Goal: Task Accomplishment & Management: Manage account settings

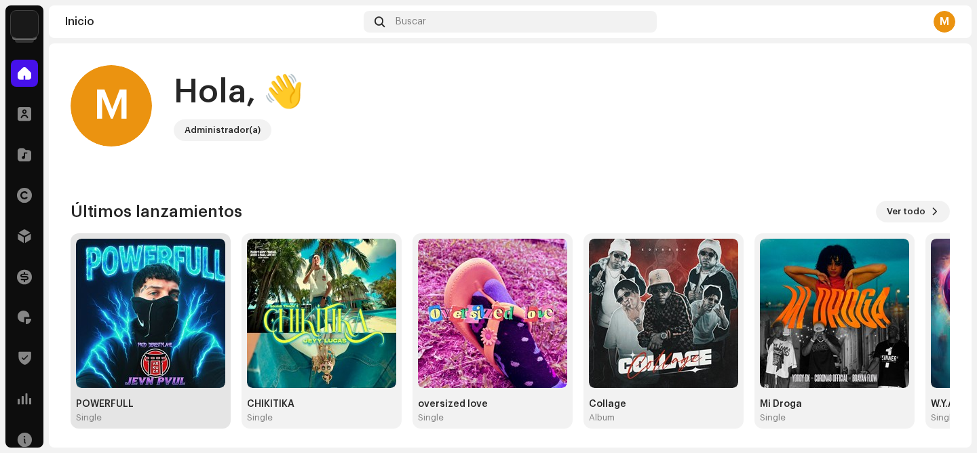
click at [136, 342] on img at bounding box center [150, 313] width 149 height 149
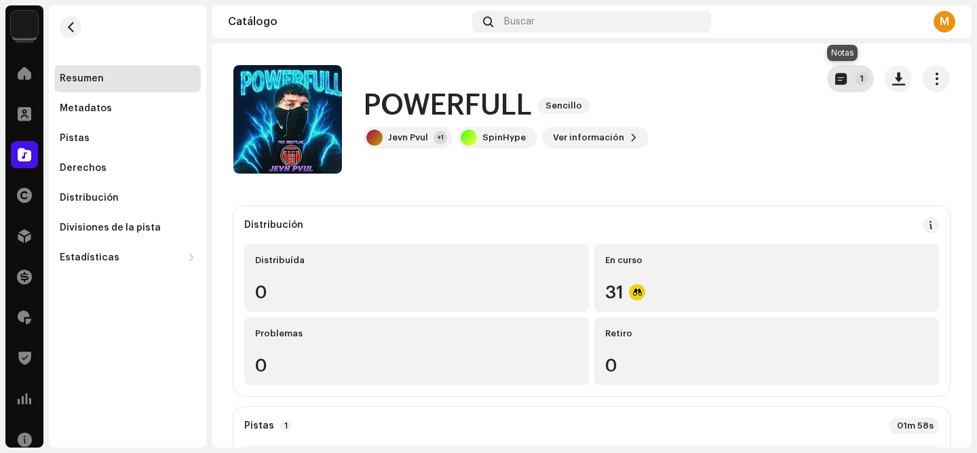
click at [855, 81] on p-badge "1" at bounding box center [862, 79] width 14 height 14
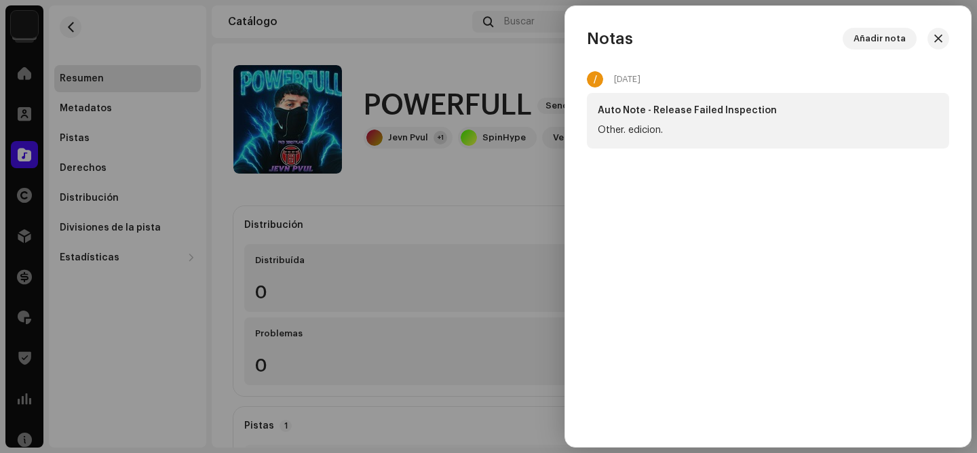
click at [488, 231] on div at bounding box center [488, 226] width 977 height 453
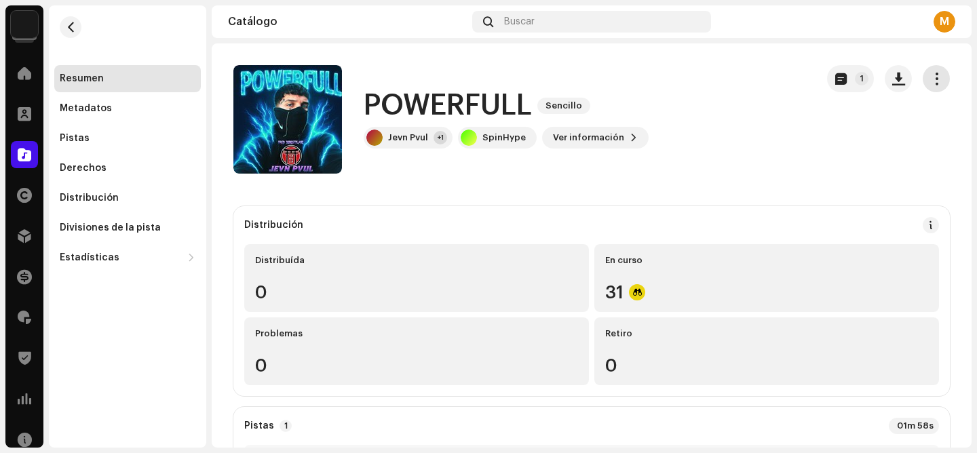
click at [934, 75] on span "button" at bounding box center [937, 78] width 13 height 11
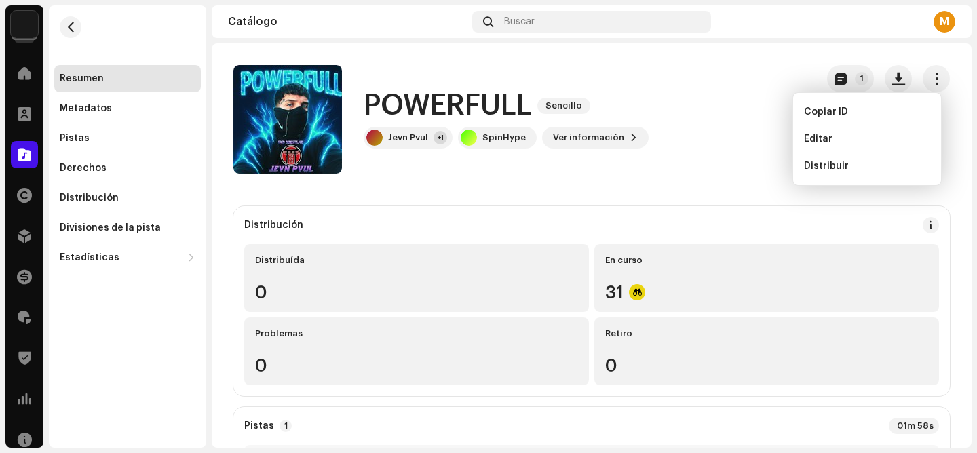
click at [684, 172] on div "POWERFULL Sencillo Jevn Pvul +1 SpinHype Ver información 1" at bounding box center [520, 119] width 572 height 109
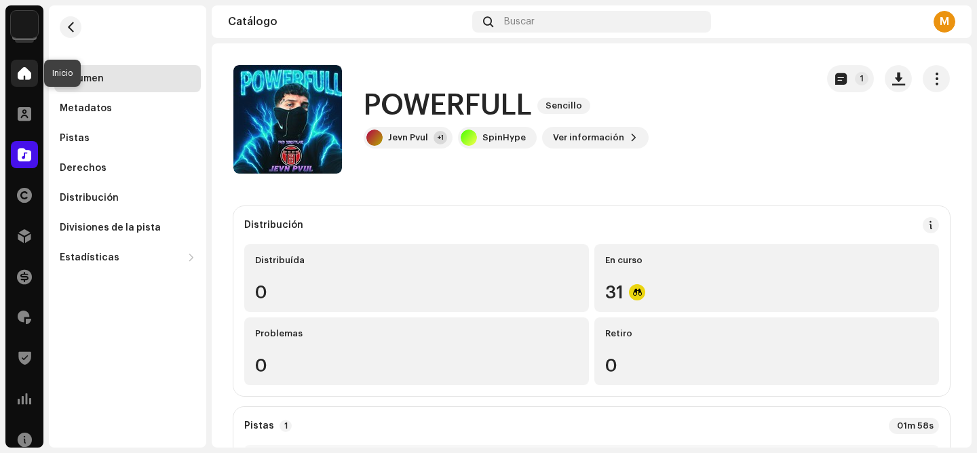
click at [23, 68] on span at bounding box center [25, 73] width 14 height 11
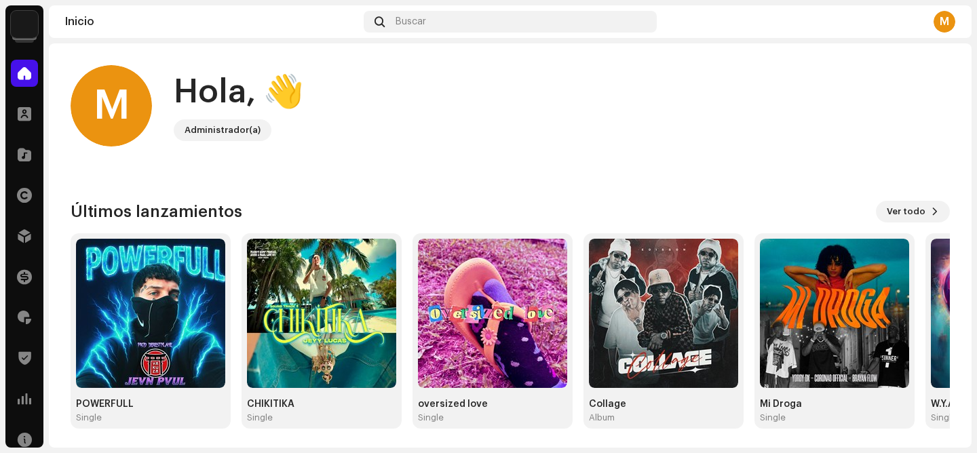
click at [17, 31] on img at bounding box center [24, 24] width 27 height 27
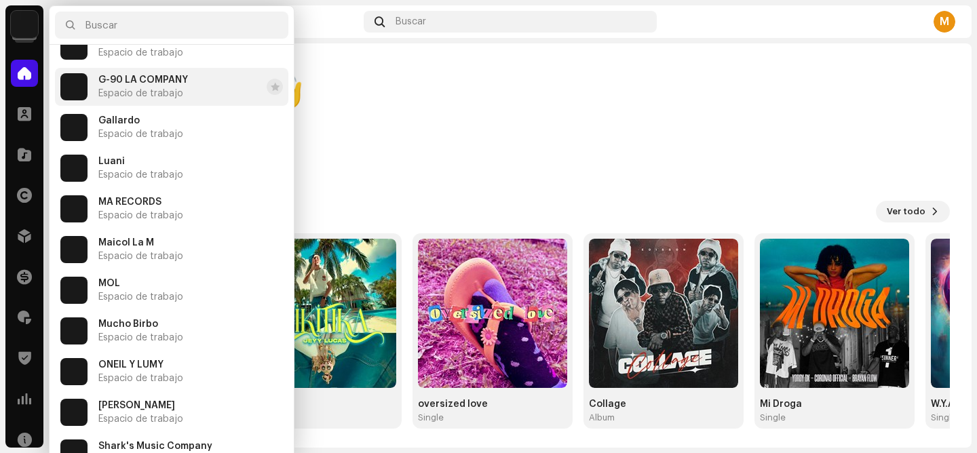
scroll to position [367, 0]
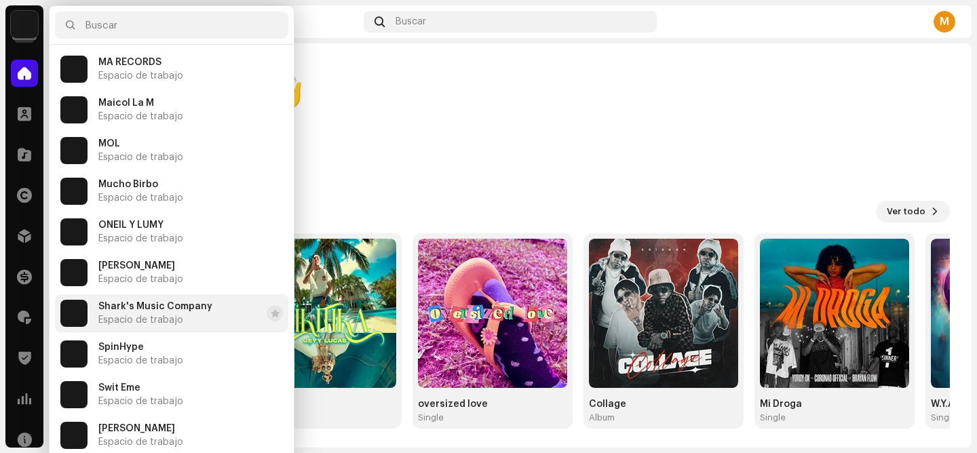
click at [164, 307] on span "Shark's Music Company" at bounding box center [155, 306] width 114 height 11
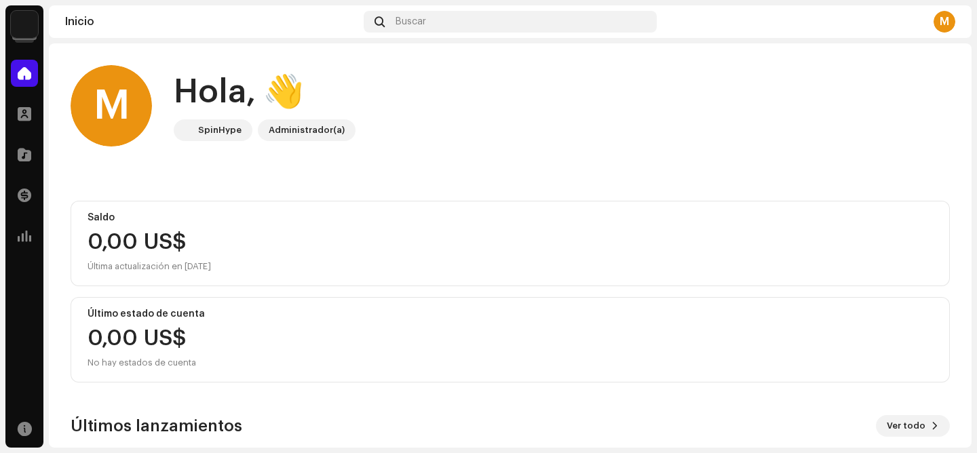
click at [38, 163] on div "Catálogo" at bounding box center [24, 155] width 38 height 38
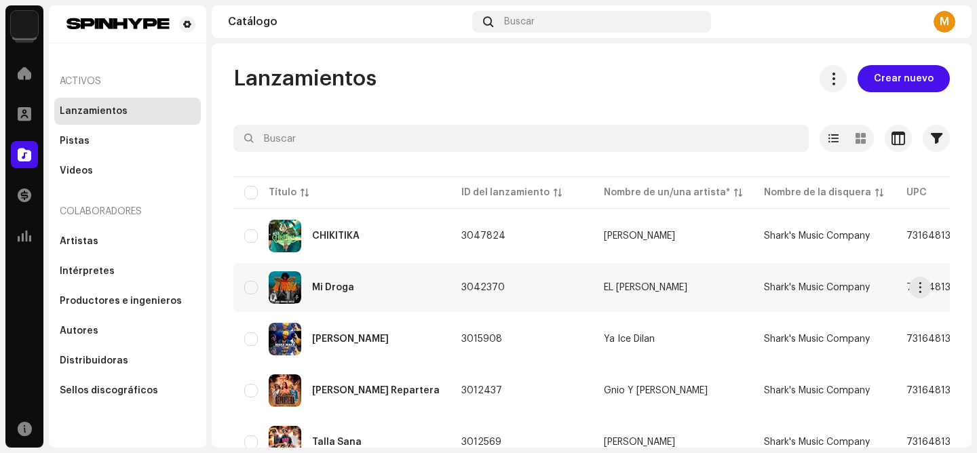
click at [337, 283] on div "Mi Droga" at bounding box center [333, 288] width 42 height 10
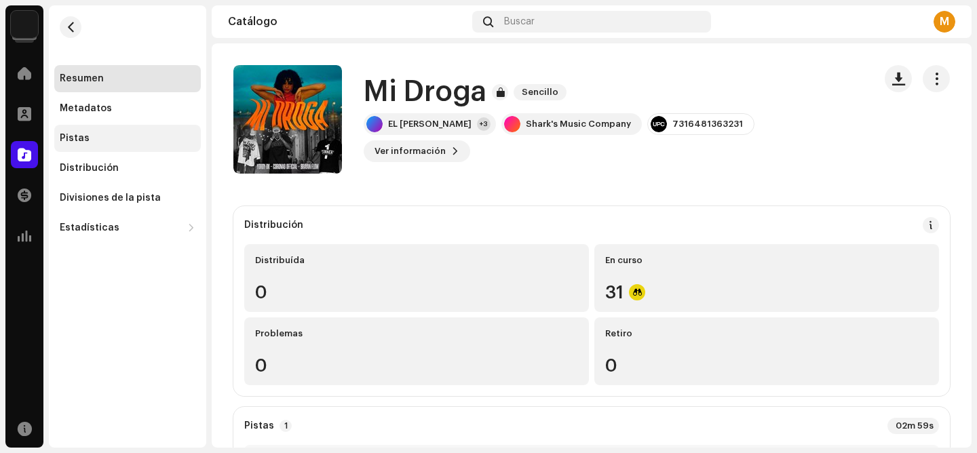
click at [62, 138] on div "Pistas" at bounding box center [75, 138] width 30 height 11
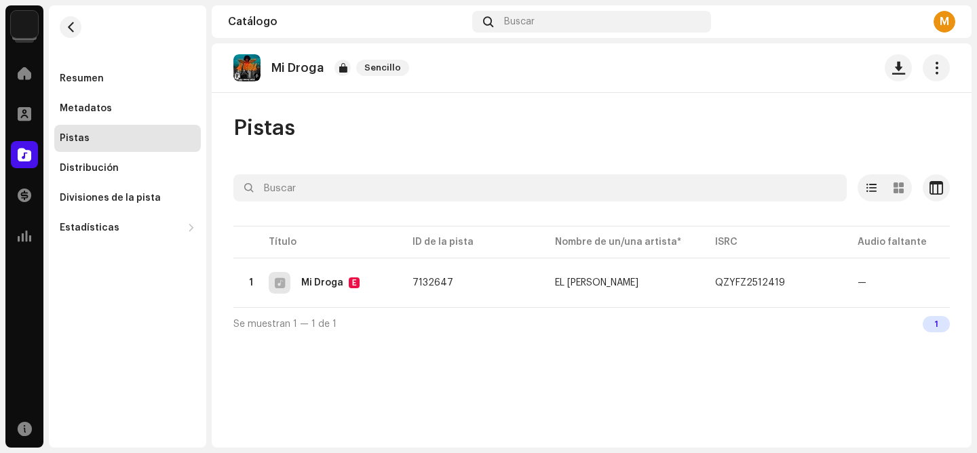
click at [23, 35] on img at bounding box center [24, 24] width 27 height 27
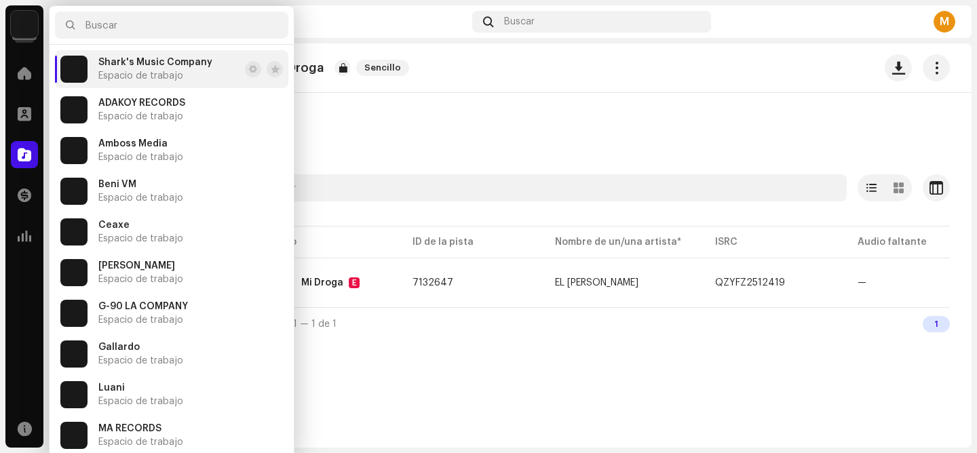
click at [351, 118] on div "Pistas" at bounding box center [592, 128] width 717 height 27
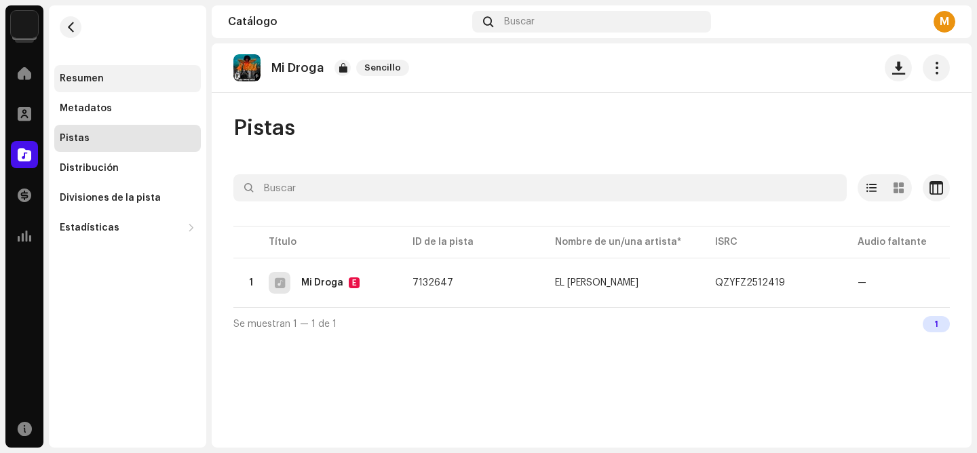
click at [86, 73] on div "Resumen" at bounding box center [82, 78] width 44 height 11
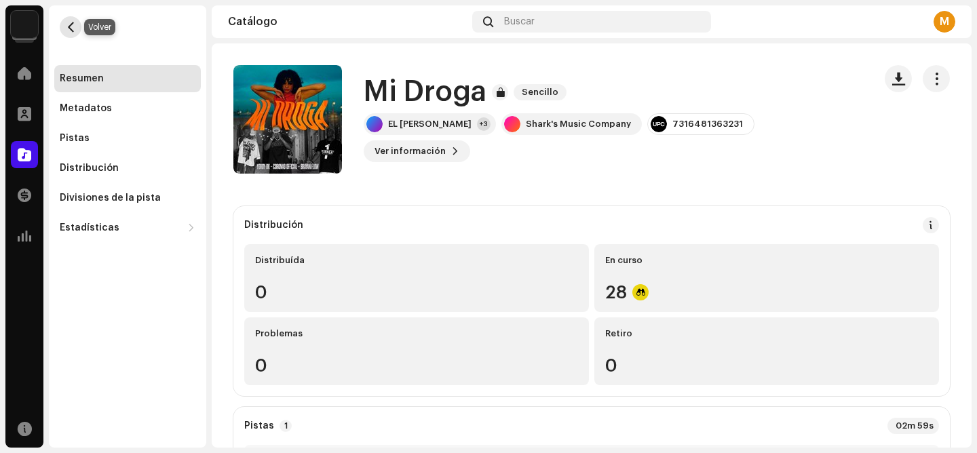
click at [69, 30] on span "button" at bounding box center [71, 27] width 10 height 11
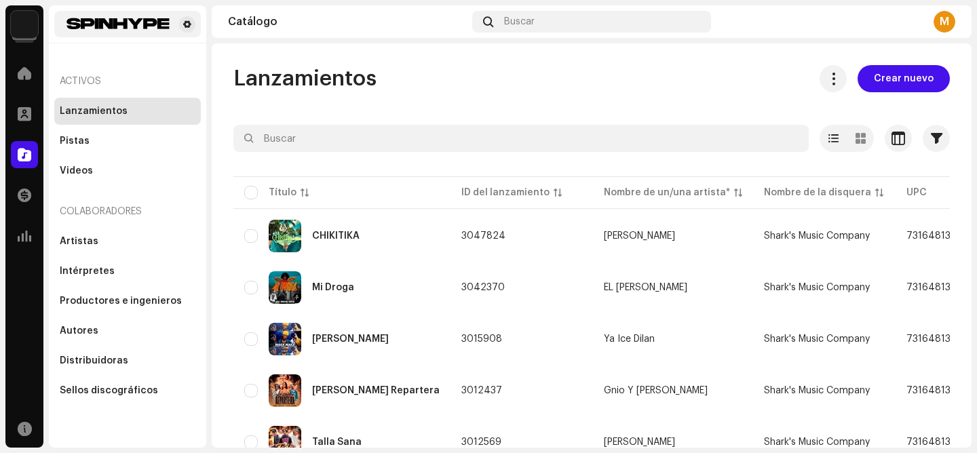
click at [69, 36] on div at bounding box center [127, 24] width 147 height 26
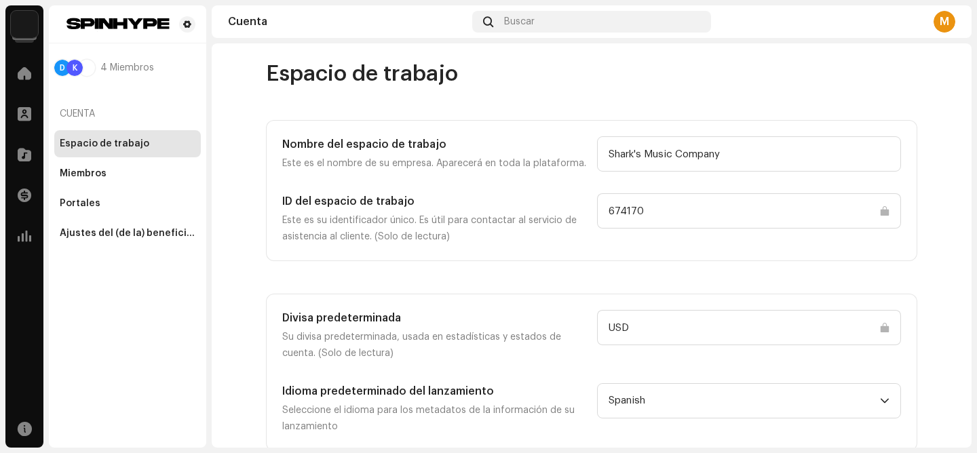
scroll to position [8, 0]
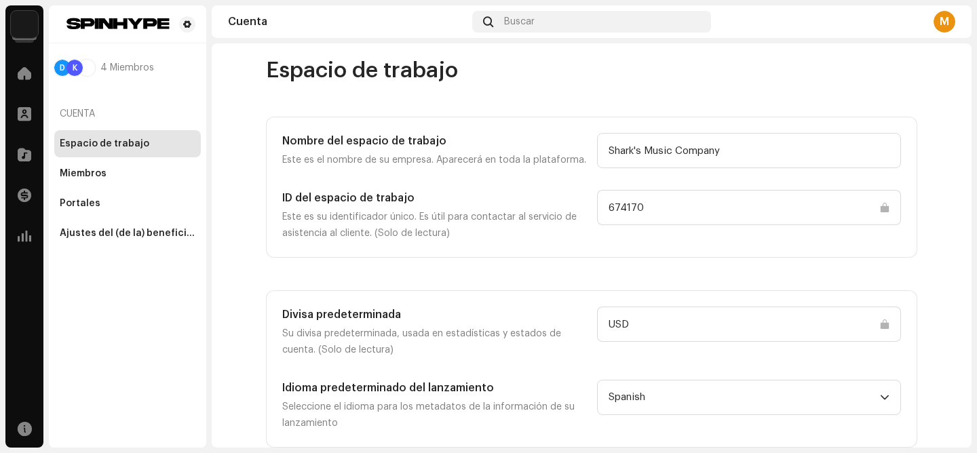
click at [24, 23] on img at bounding box center [24, 24] width 27 height 27
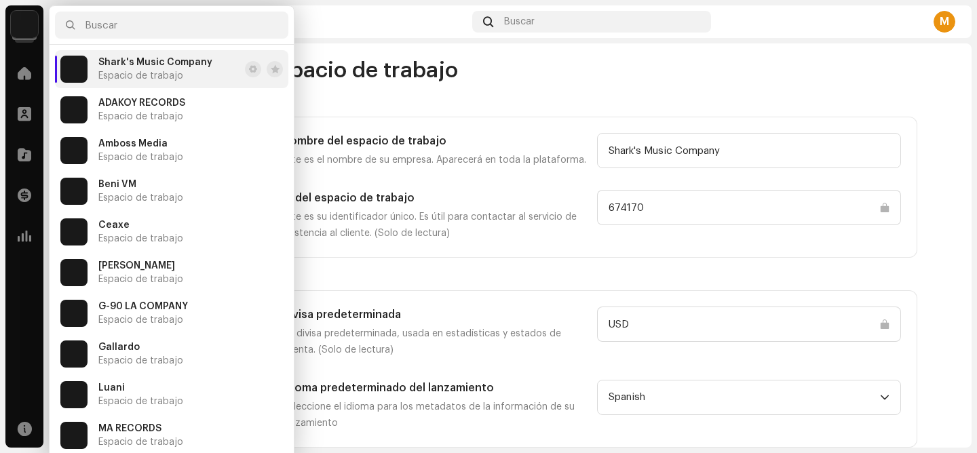
click at [25, 23] on img at bounding box center [24, 24] width 27 height 27
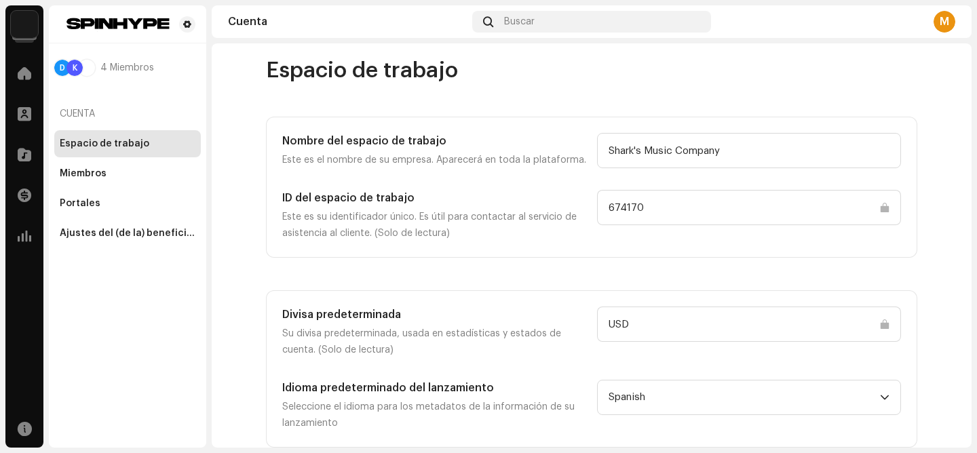
click at [25, 23] on img at bounding box center [24, 24] width 27 height 27
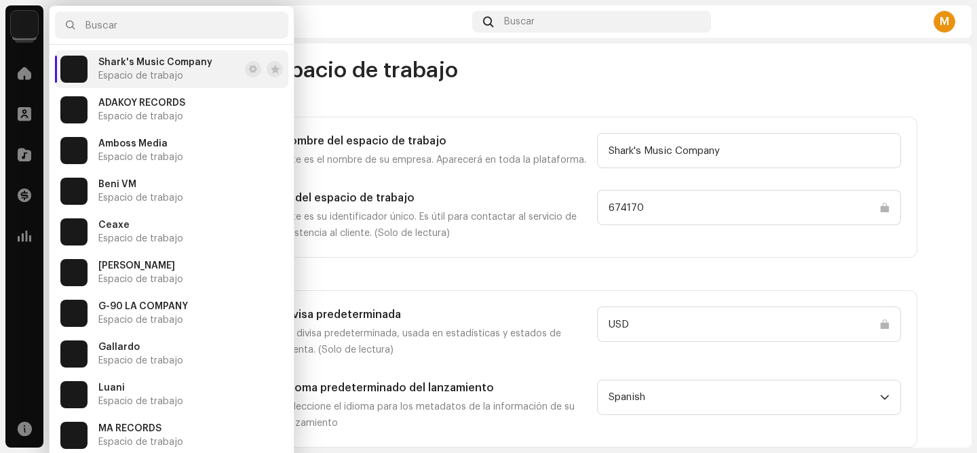
click at [166, 76] on span "Espacio de trabajo" at bounding box center [140, 76] width 85 height 11
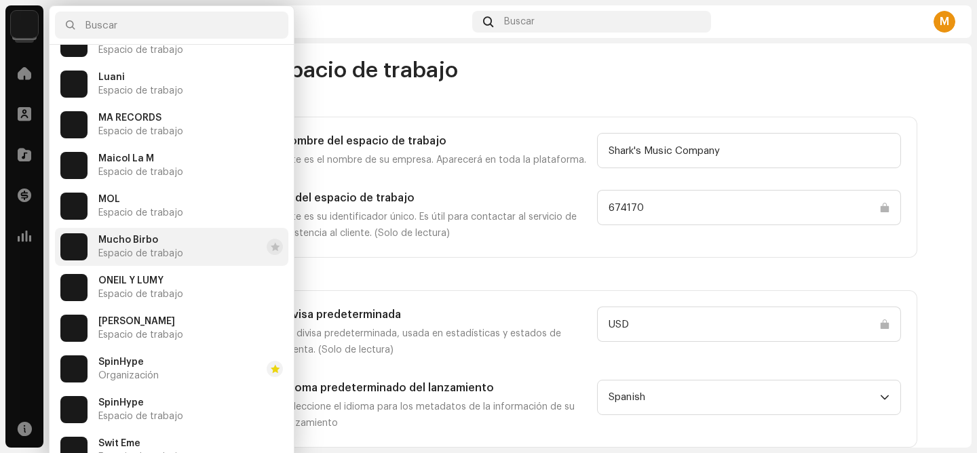
scroll to position [367, 0]
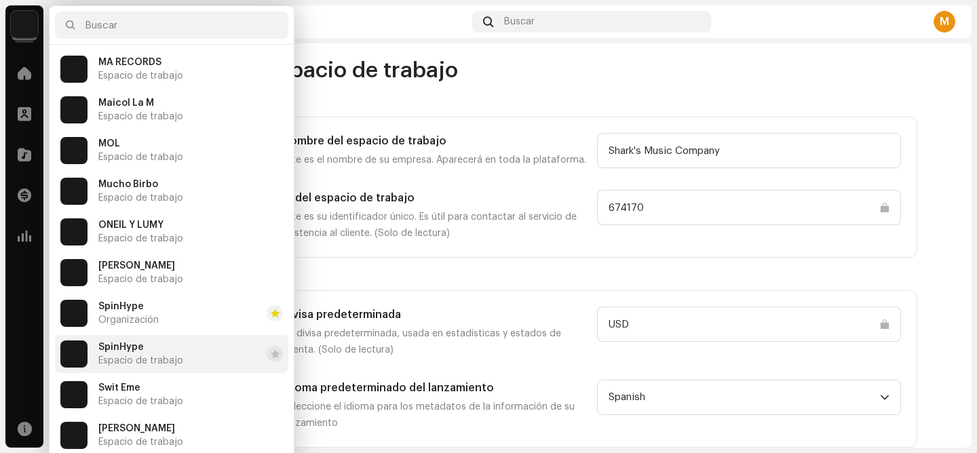
click at [146, 348] on div "SpinHype Espacio de trabajo" at bounding box center [140, 354] width 85 height 24
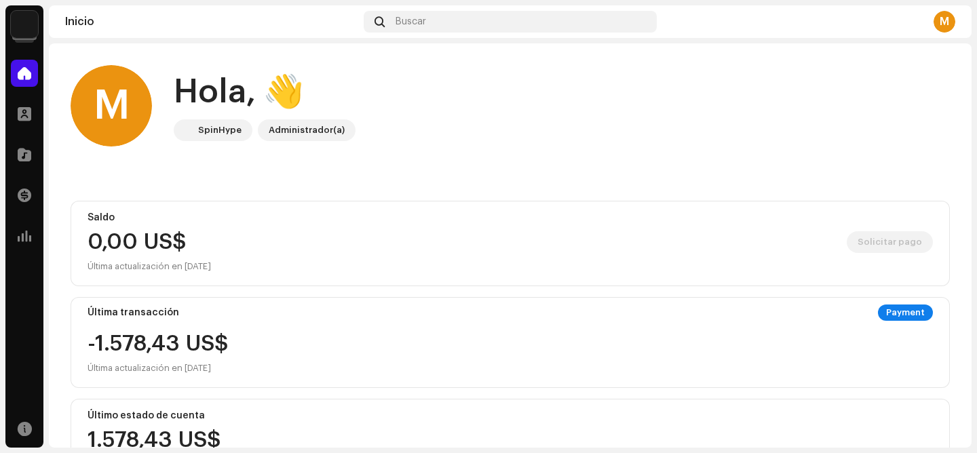
click at [36, 24] on img at bounding box center [24, 24] width 27 height 27
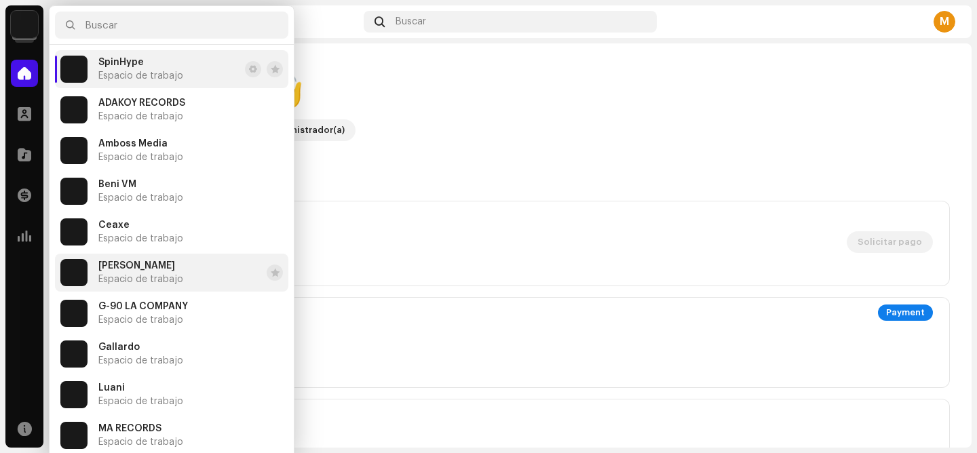
scroll to position [367, 0]
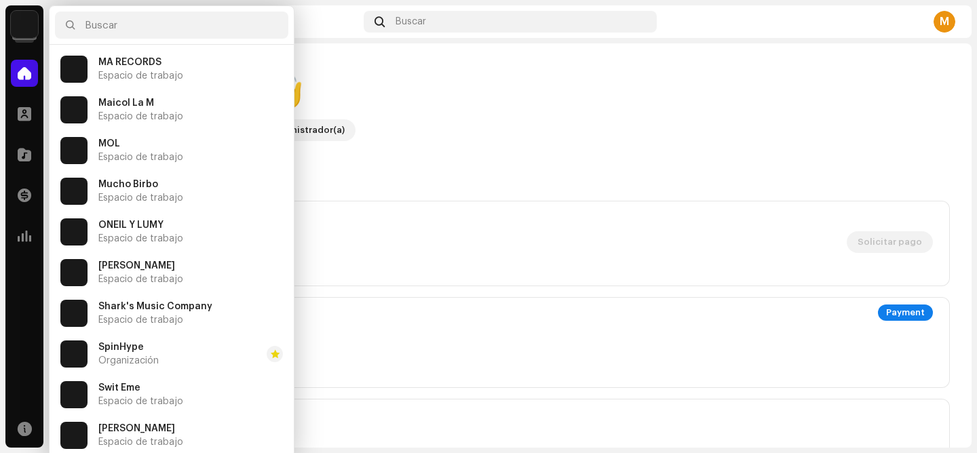
click at [413, 206] on div "Saldo 0,00 US$ Solicitar pago Última actualización en [DATE]" at bounding box center [511, 244] width 880 height 86
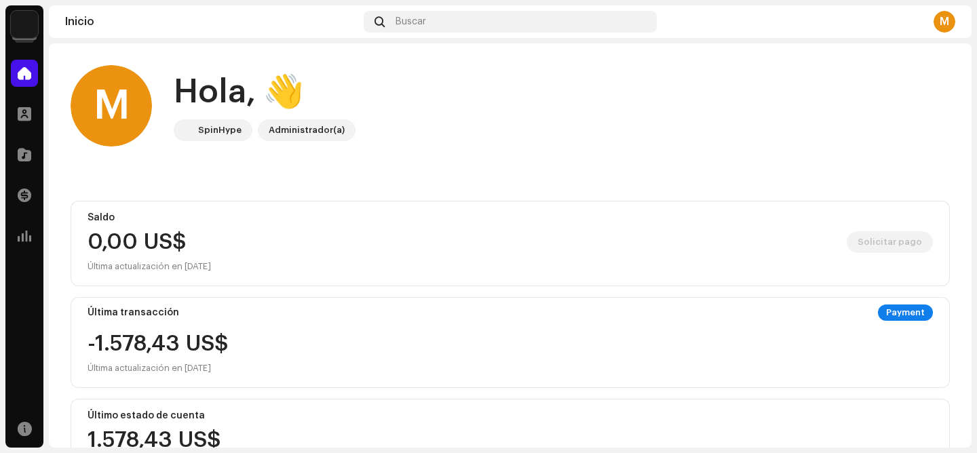
click at [24, 24] on img at bounding box center [24, 24] width 27 height 27
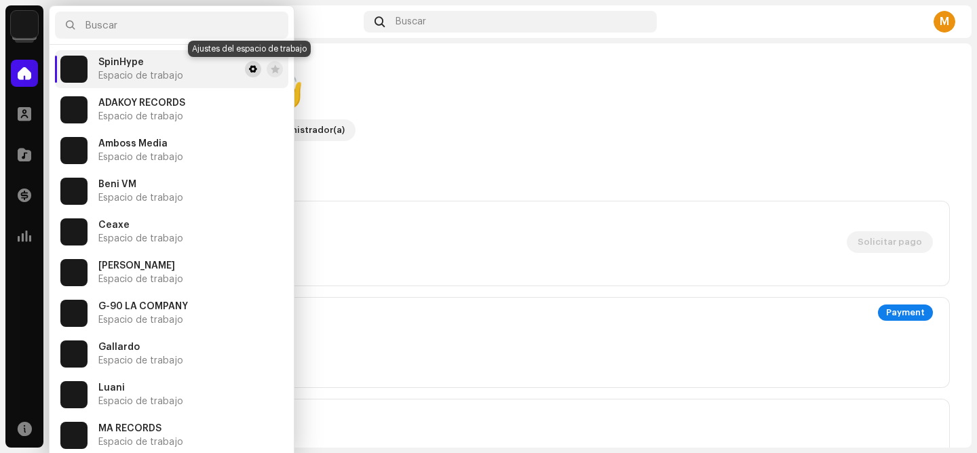
click at [251, 71] on span at bounding box center [253, 69] width 8 height 11
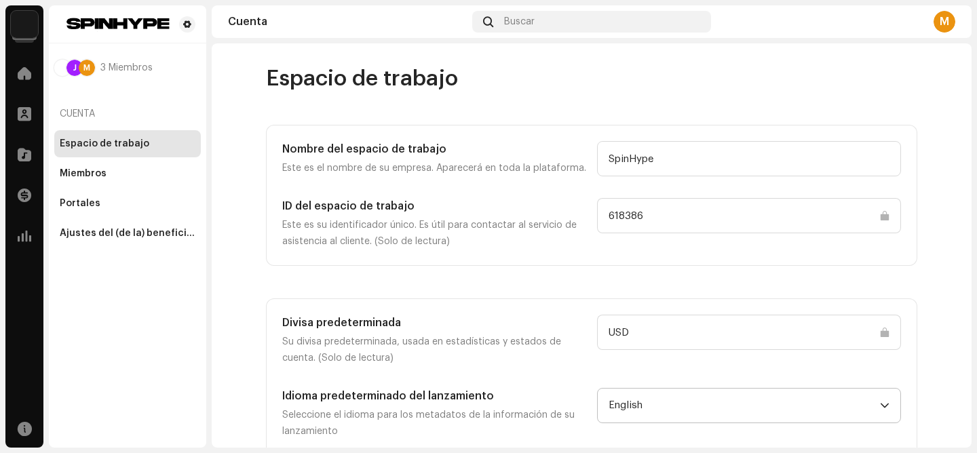
click at [657, 405] on span "English" at bounding box center [745, 406] width 272 height 34
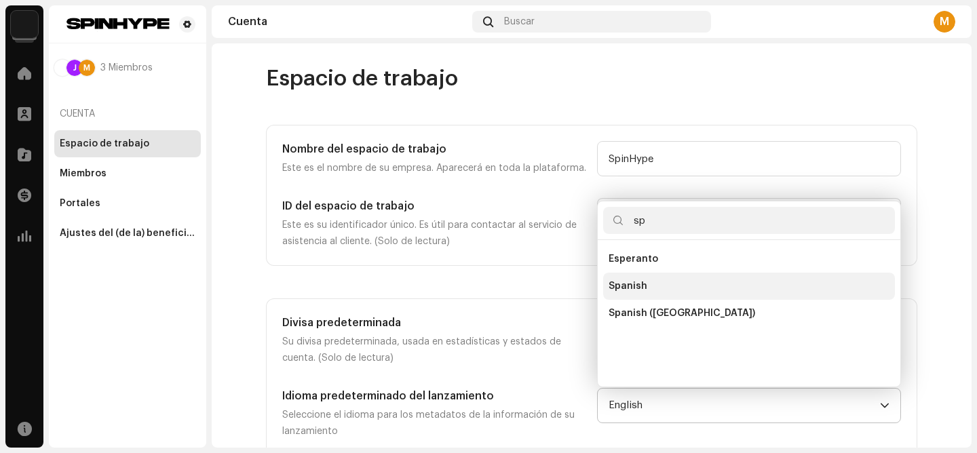
type input "sp"
click at [665, 288] on li "Spanish" at bounding box center [749, 286] width 292 height 27
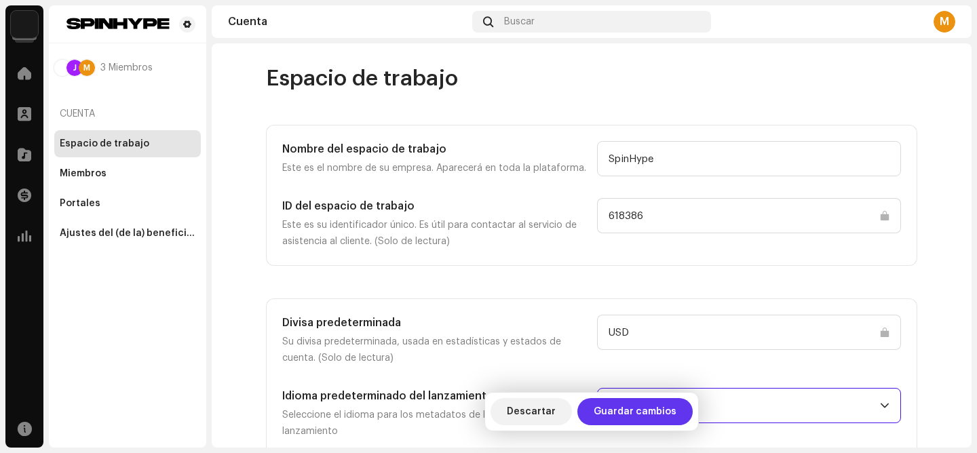
click at [648, 404] on span "Guardar cambios" at bounding box center [635, 411] width 83 height 27
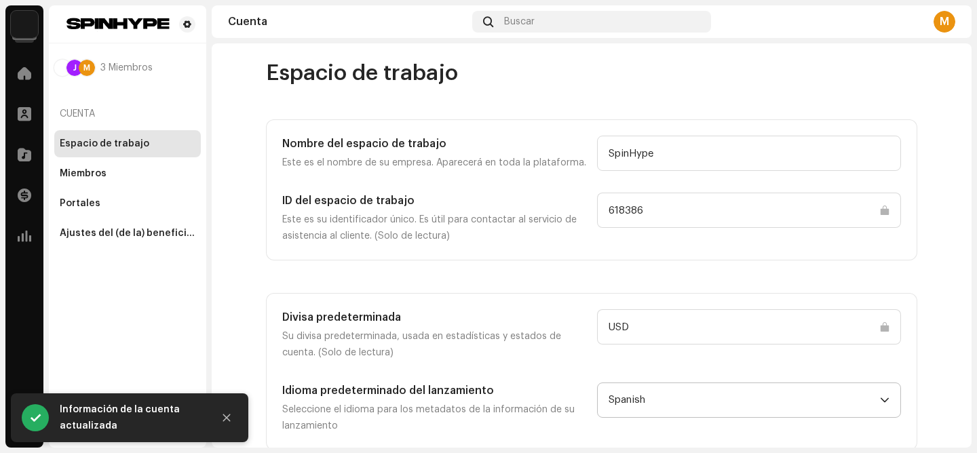
scroll to position [8, 0]
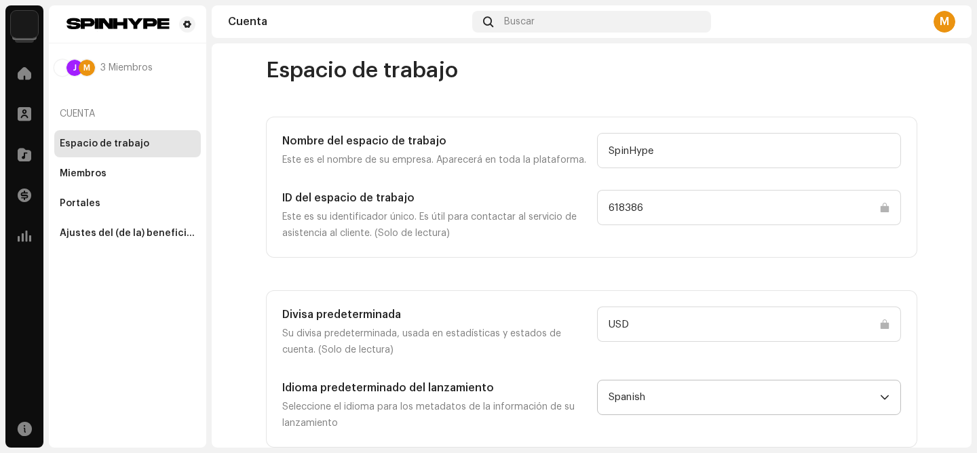
click at [18, 28] on img at bounding box center [24, 24] width 27 height 27
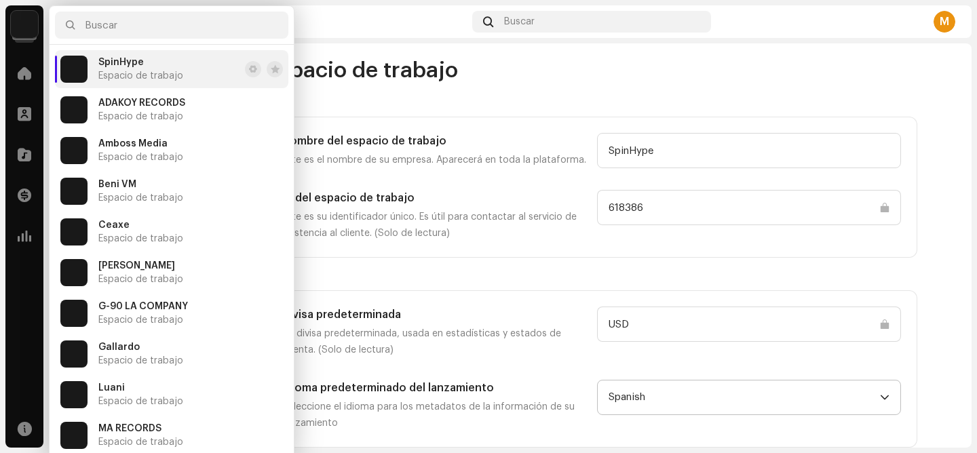
click at [326, 21] on div "Cuenta" at bounding box center [347, 21] width 239 height 11
